Goal: Transaction & Acquisition: Purchase product/service

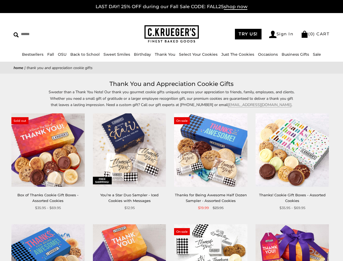
click at [171, 130] on div "**********" at bounding box center [206, 161] width 81 height 97
click at [50, 34] on input "Search" at bounding box center [50, 34] width 72 height 8
click at [266, 54] on link "Occasions" at bounding box center [268, 54] width 20 height 5
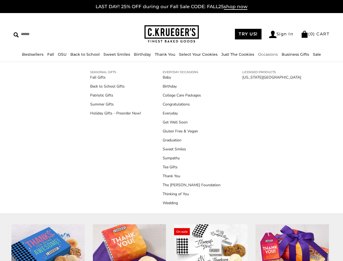
click at [171, 170] on link "Tea Gifts" at bounding box center [192, 167] width 58 height 6
